Goal: Task Accomplishment & Management: Manage account settings

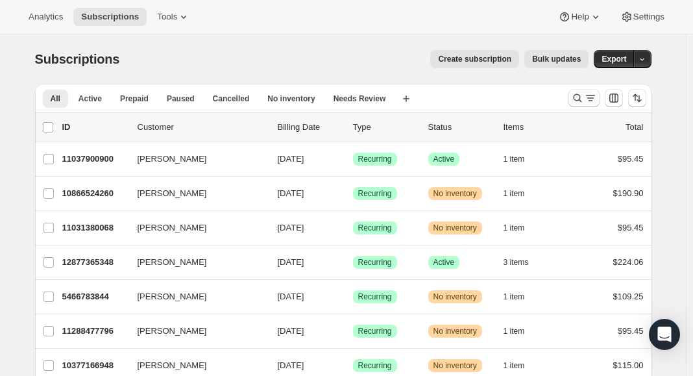
click at [575, 98] on icon "Search and filter results" at bounding box center [577, 97] width 13 height 13
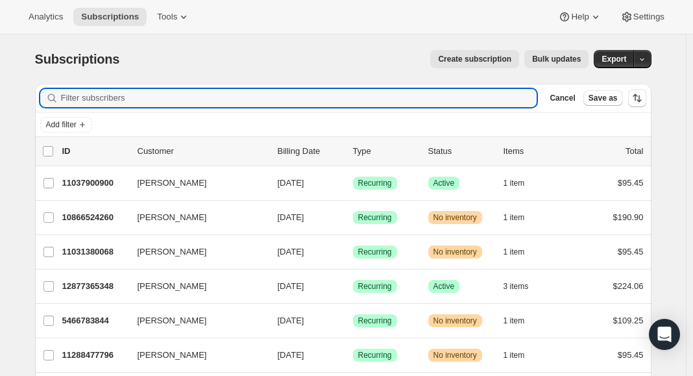
paste input "hey guys, i’m happy with any flavour besides salmon if you have any others in s…"
type input "hey guys, i’m happy with any flavour besides salmon if you have any others in s…"
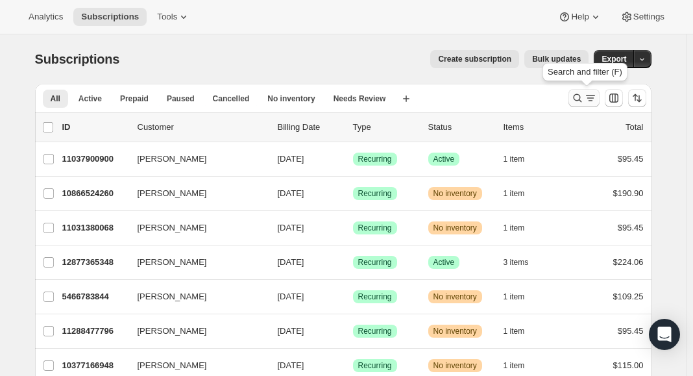
click at [579, 100] on icon "Search and filter results" at bounding box center [577, 97] width 13 height 13
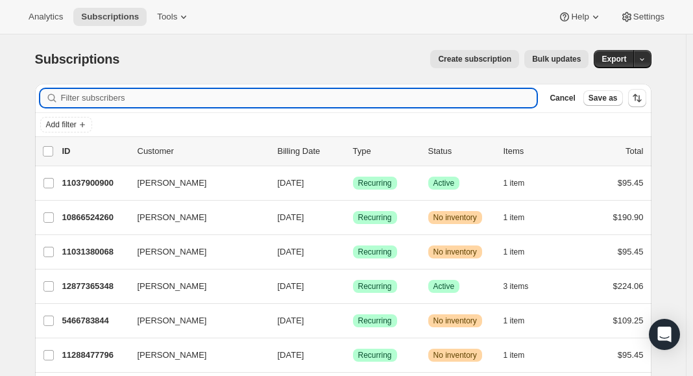
paste input "silvermist1551@gmail.com"
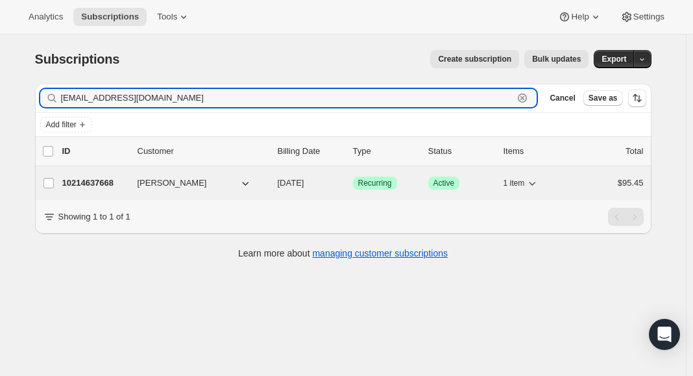
type input "silvermist1551@gmail.com"
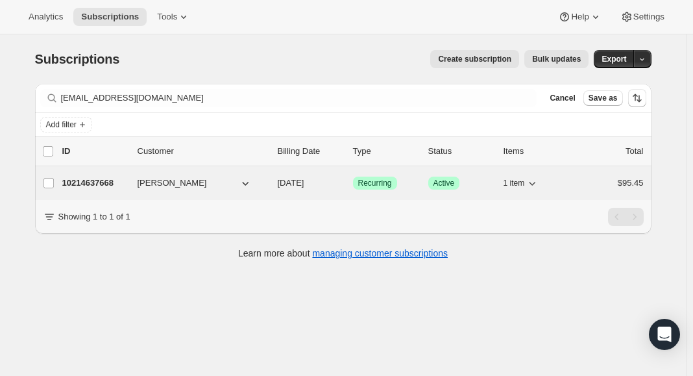
click at [84, 179] on p "10214637668" at bounding box center [94, 182] width 65 height 13
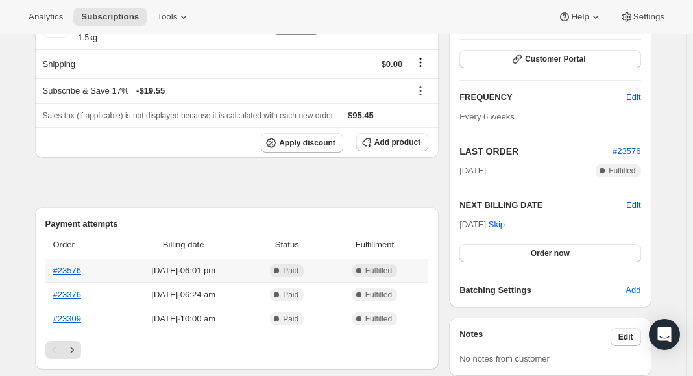
scroll to position [429, 0]
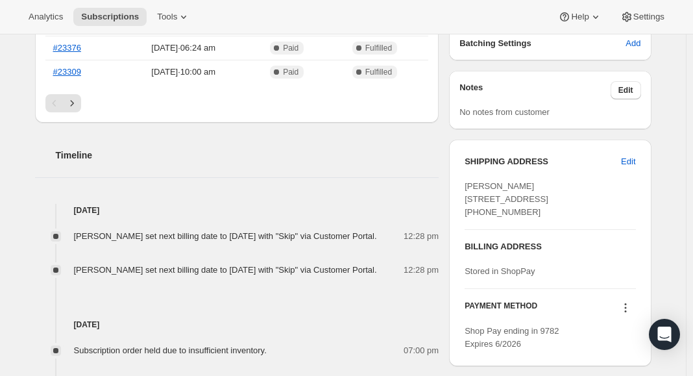
drag, startPoint x: 102, startPoint y: 243, endPoint x: 177, endPoint y: 254, distance: 75.5
click at [177, 243] on div "kayla beetson set next billing date to Friday 19 December 2025 with "Skip" via …" at bounding box center [229, 236] width 311 height 13
click at [191, 243] on div "kayla beetson set next billing date to Friday 19 December 2025 with "Skip" via …" at bounding box center [229, 236] width 311 height 13
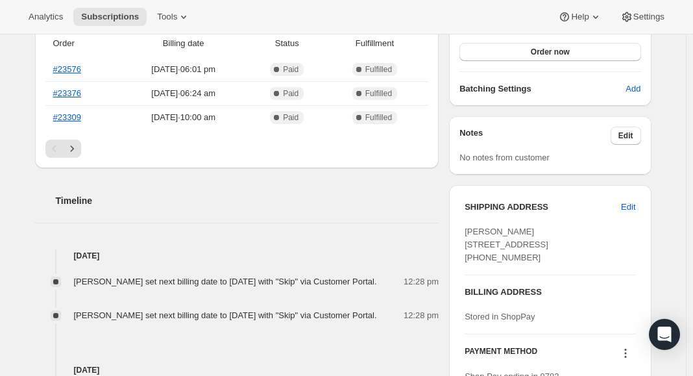
scroll to position [472, 0]
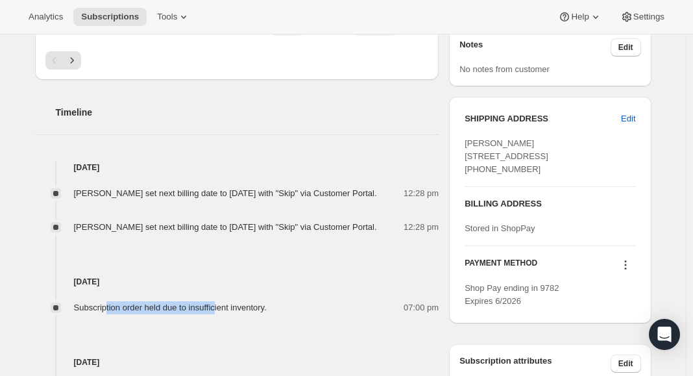
drag, startPoint x: 110, startPoint y: 338, endPoint x: 235, endPoint y: 338, distance: 125.2
click at [235, 312] on span "Subscription order held due to insufficient inventory." at bounding box center [170, 307] width 193 height 10
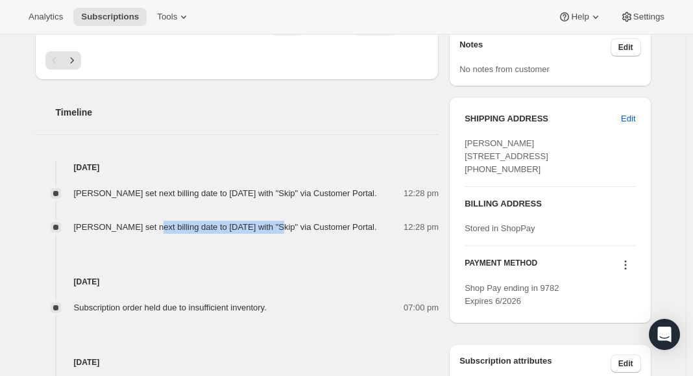
drag, startPoint x: 155, startPoint y: 242, endPoint x: 284, endPoint y: 240, distance: 129.1
click at [284, 232] on span "kayla beetson set next billing date to Friday 07 November 2025 with "Skip" via …" at bounding box center [225, 227] width 303 height 10
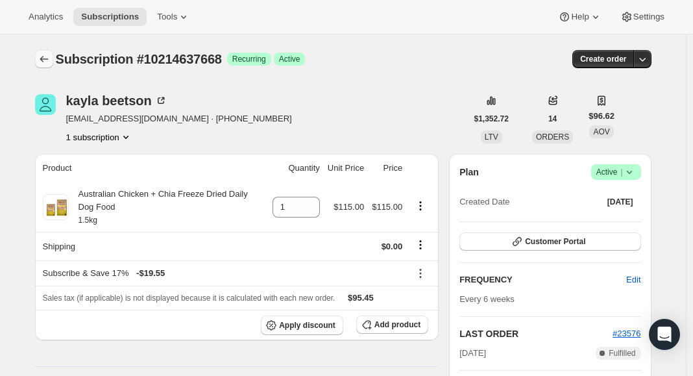
click at [48, 57] on icon "Subscriptions" at bounding box center [44, 59] width 13 height 13
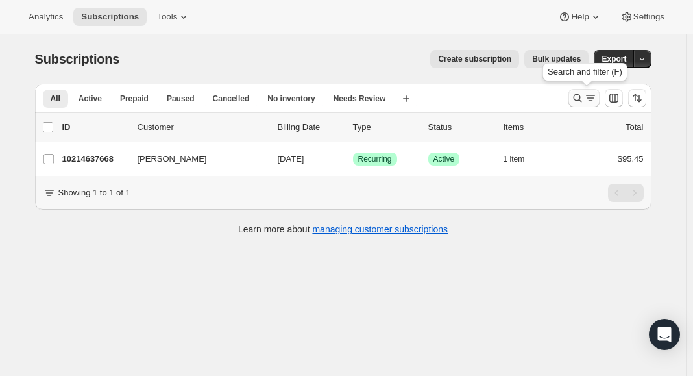
click at [586, 93] on icon "Search and filter results" at bounding box center [590, 97] width 13 height 13
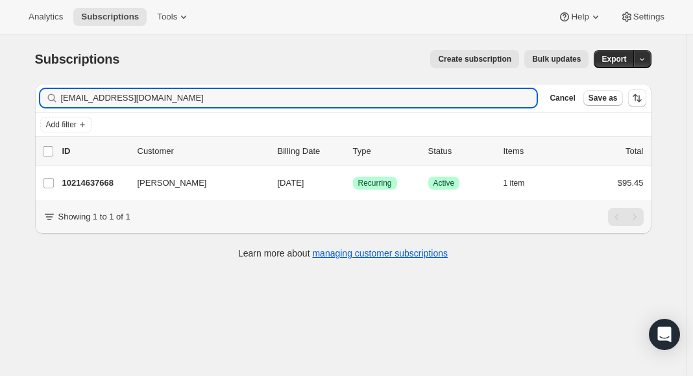
click at [523, 96] on div "silvermist1551@gmail.com Clear" at bounding box center [288, 98] width 497 height 18
click at [525, 97] on div "silvermist1551@gmail.com Clear" at bounding box center [288, 98] width 497 height 18
type input "s"
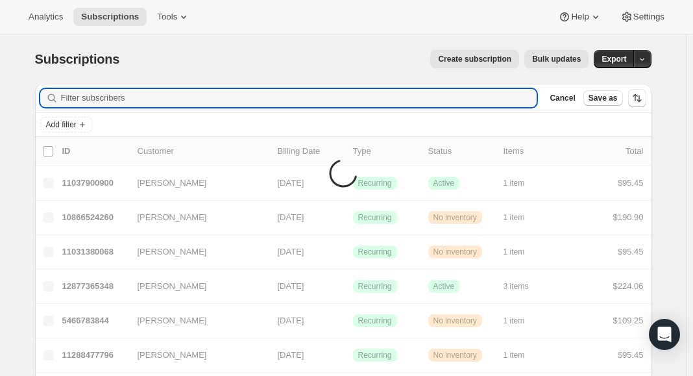
paste input "lynnmkendall@gmail.com"
click at [100, 101] on input "Filter subscribers" at bounding box center [299, 98] width 476 height 18
drag, startPoint x: 276, startPoint y: 88, endPoint x: 94, endPoint y: 96, distance: 182.4
click at [94, 96] on input "lynnmkendall@gmail.com" at bounding box center [299, 98] width 476 height 18
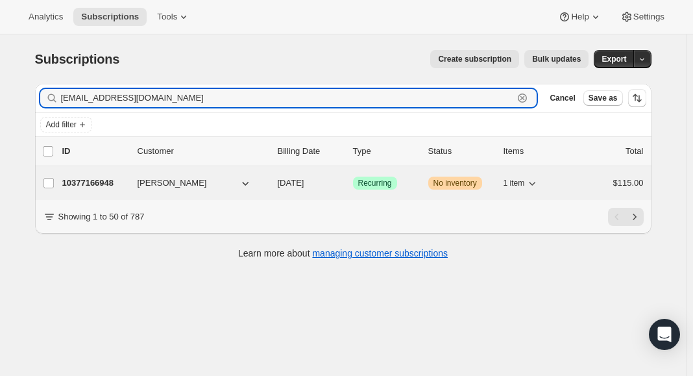
type input "lynnmkendall@gmail.com"
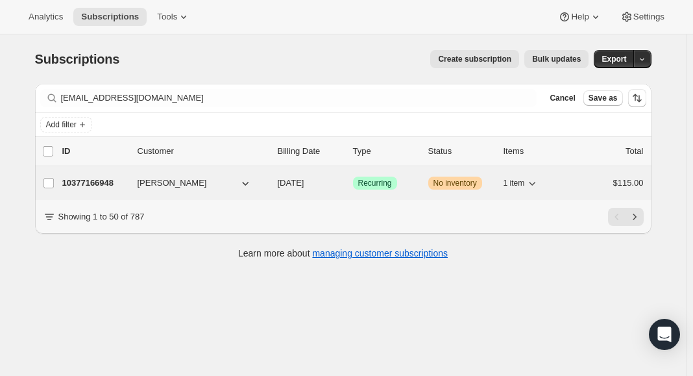
click at [90, 184] on p "10377166948" at bounding box center [94, 182] width 65 height 13
